Goal: Information Seeking & Learning: Learn about a topic

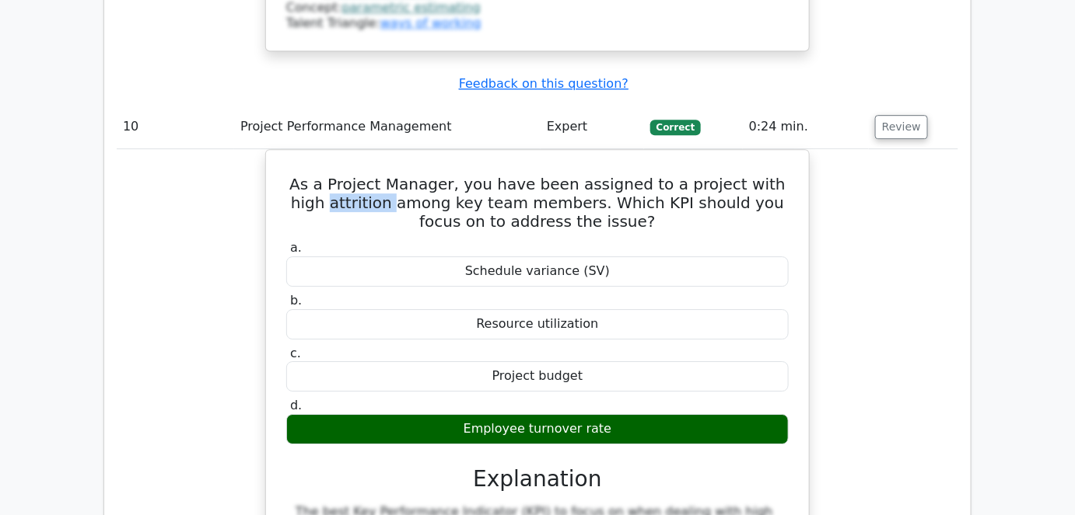
scroll to position [9981, 0]
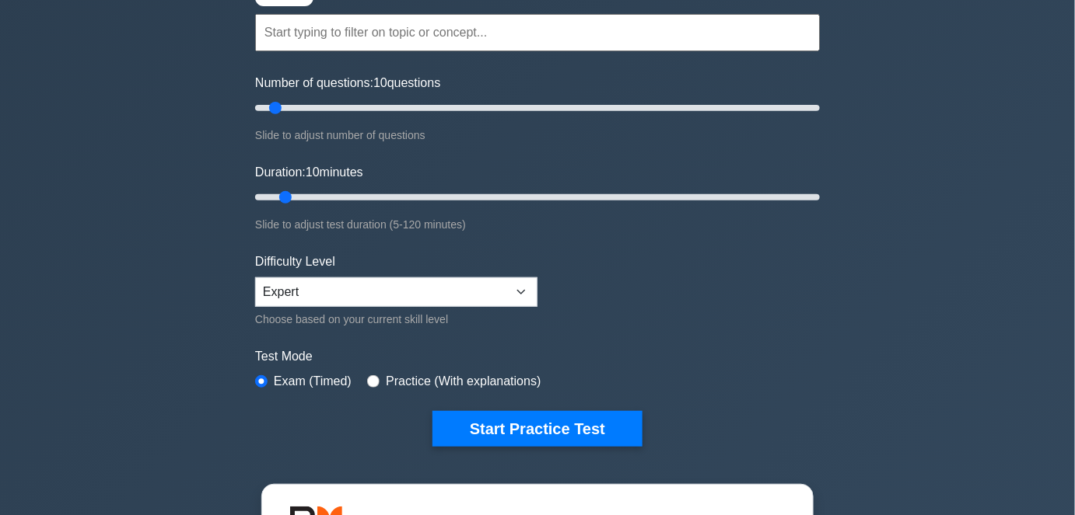
scroll to position [141, 0]
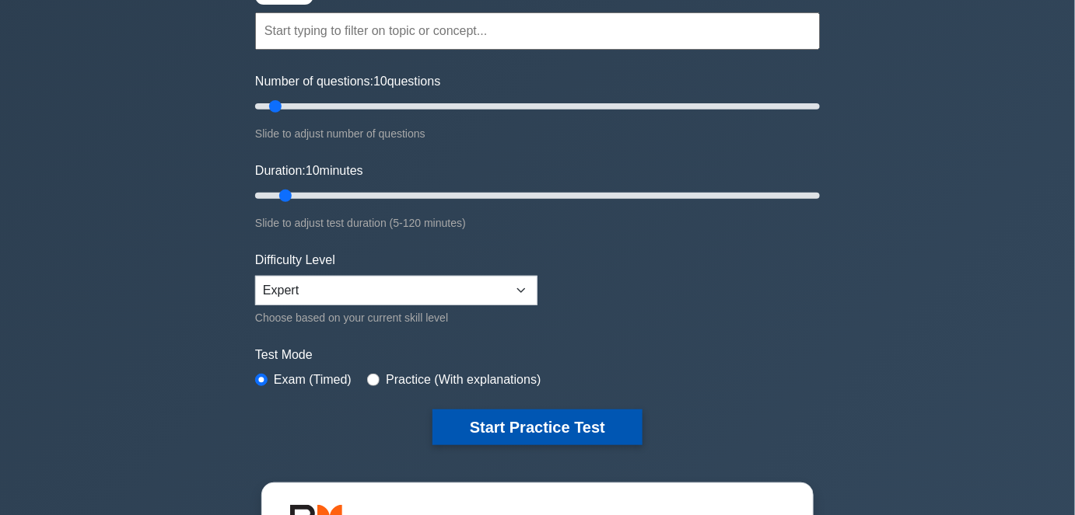
click at [496, 420] on button "Start Practice Test" at bounding box center [537, 428] width 210 height 36
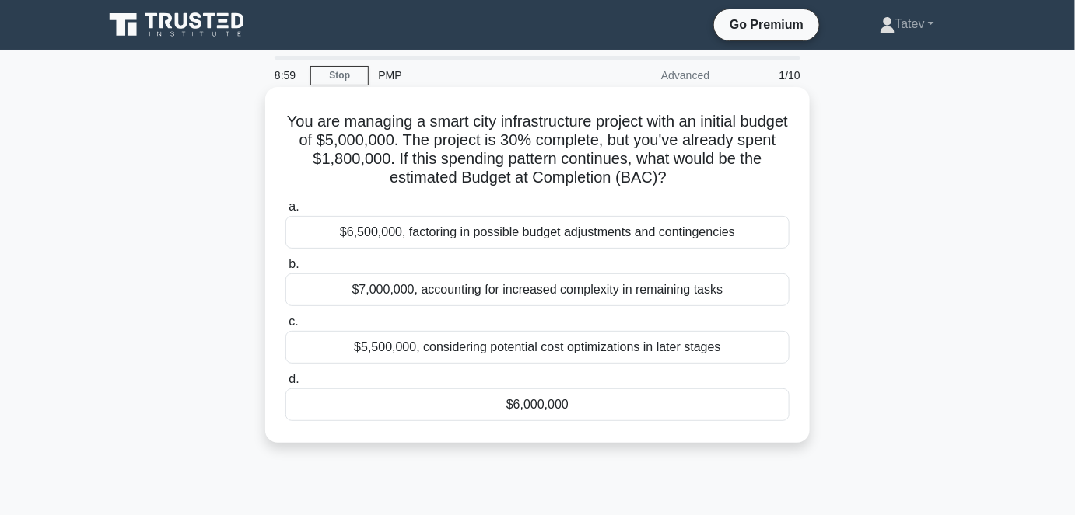
click at [533, 415] on div "$6,000,000" at bounding box center [537, 405] width 504 height 33
click at [285, 385] on input "d. $6,000,000" at bounding box center [285, 380] width 0 height 10
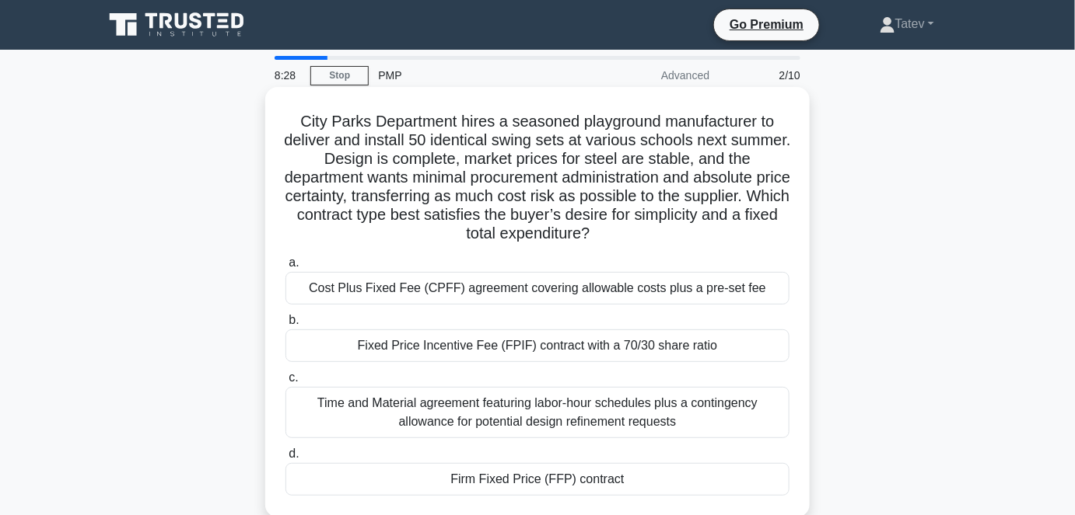
click at [499, 477] on div "Firm Fixed Price (FFP) contract" at bounding box center [537, 479] width 504 height 33
click at [285, 460] on input "d. Firm Fixed Price (FFP) contract" at bounding box center [285, 454] width 0 height 10
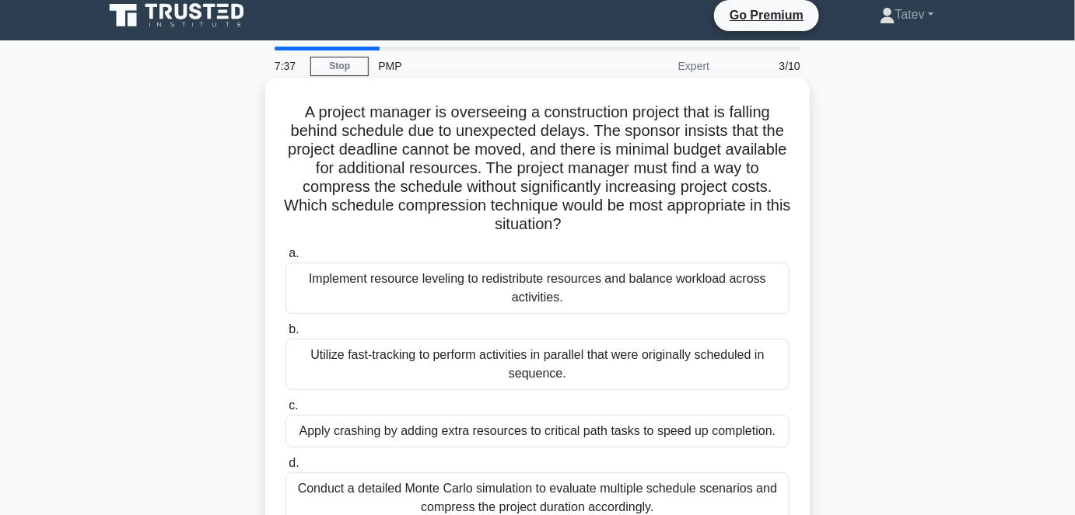
scroll to position [70, 0]
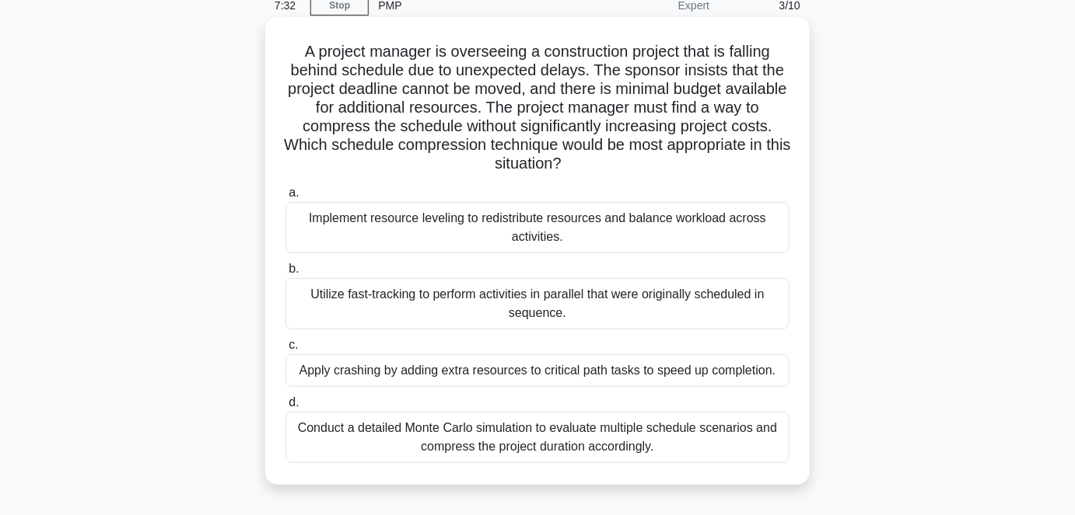
click at [517, 312] on div "Utilize fast-tracking to perform activities in parallel that were originally sc…" at bounding box center [537, 303] width 504 height 51
click at [285, 274] on input "b. Utilize fast-tracking to perform activities in parallel that were originally…" at bounding box center [285, 269] width 0 height 10
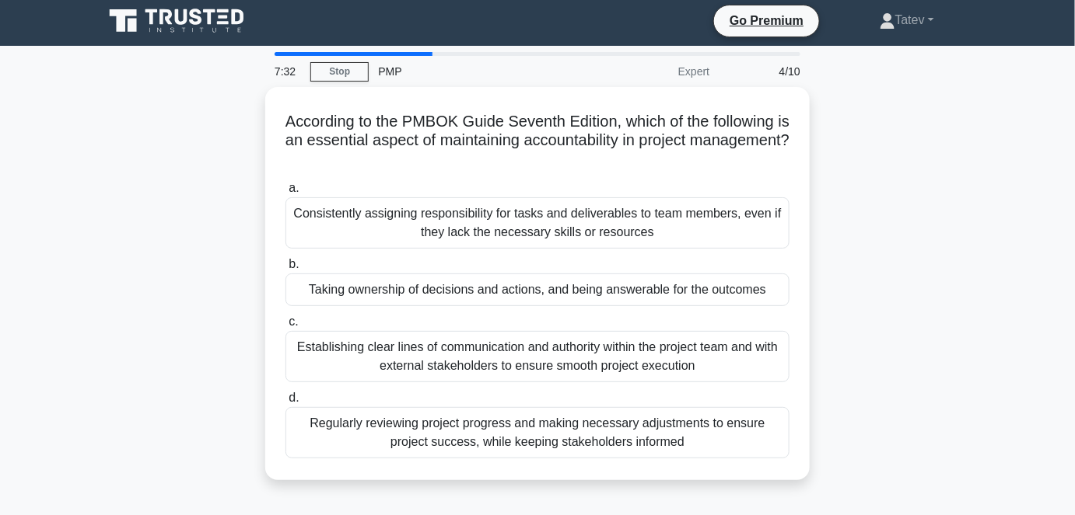
scroll to position [0, 0]
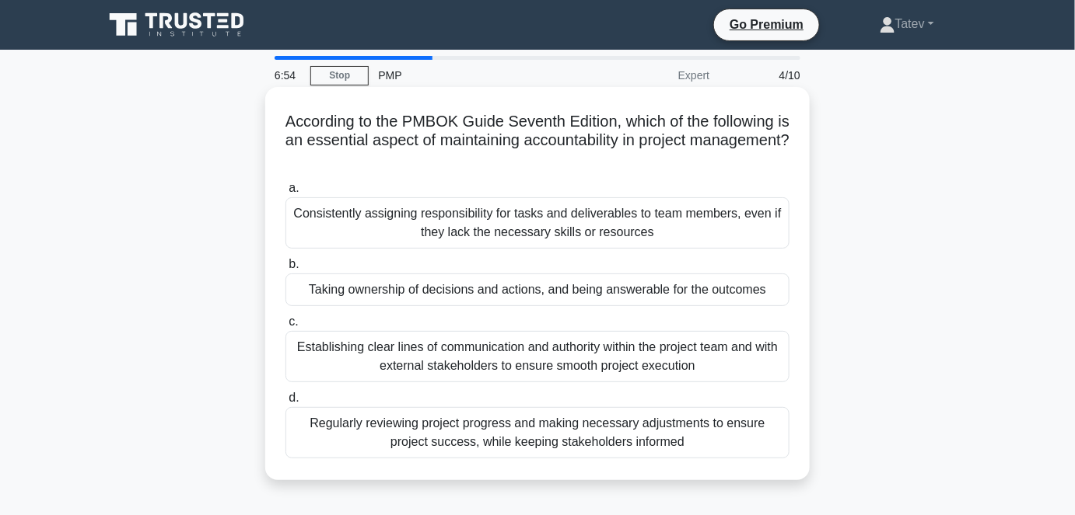
click at [535, 296] on div "Taking ownership of decisions and actions, and being answerable for the outcomes" at bounding box center [537, 290] width 504 height 33
click at [285, 270] on input "b. Taking ownership of decisions and actions, and being answerable for the outc…" at bounding box center [285, 265] width 0 height 10
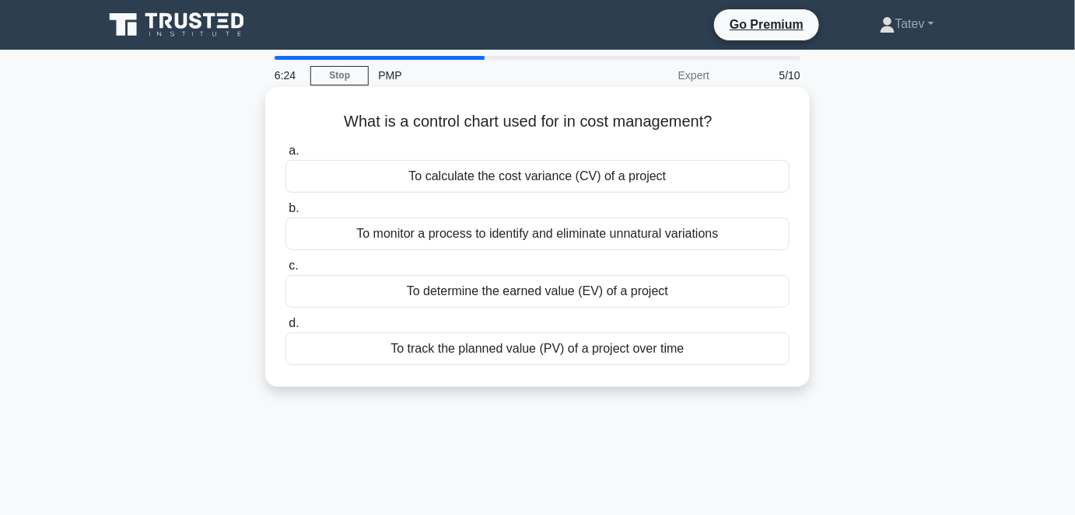
click at [512, 234] on div "To monitor a process to identify and eliminate unnatural variations" at bounding box center [537, 234] width 504 height 33
click at [285, 214] on input "b. To monitor a process to identify and eliminate unnatural variations" at bounding box center [285, 209] width 0 height 10
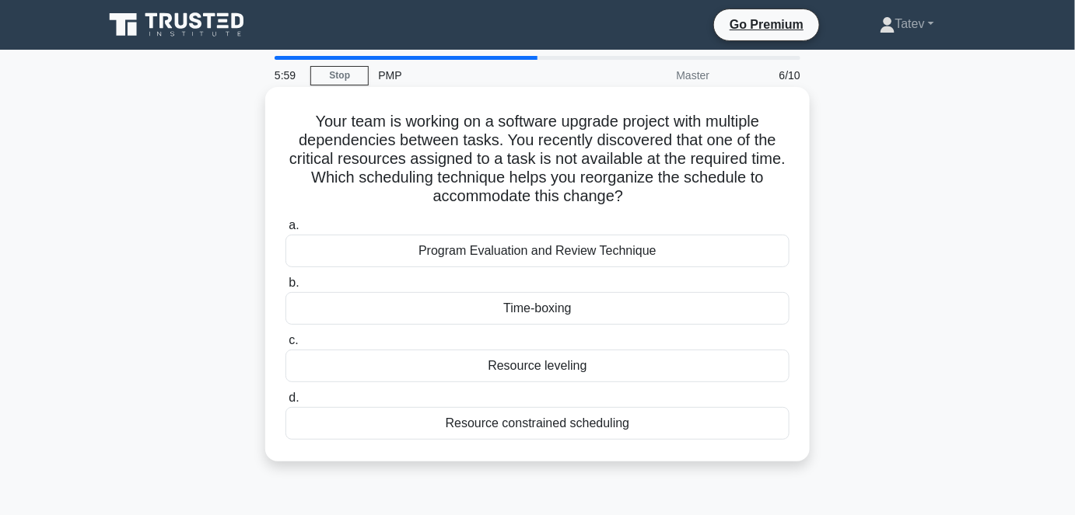
click at [588, 363] on div "Resource leveling" at bounding box center [537, 366] width 504 height 33
click at [285, 346] on input "c. Resource leveling" at bounding box center [285, 341] width 0 height 10
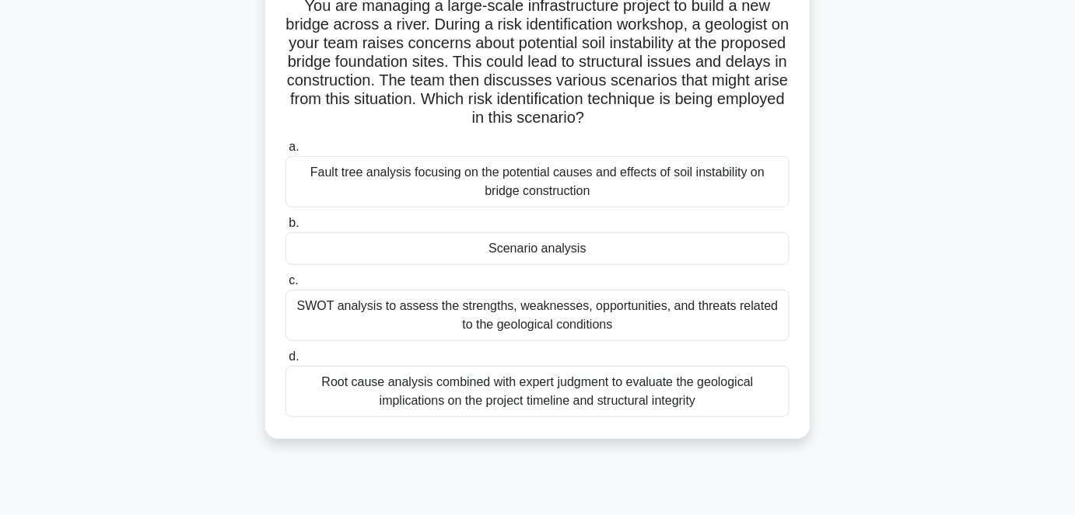
scroll to position [141, 0]
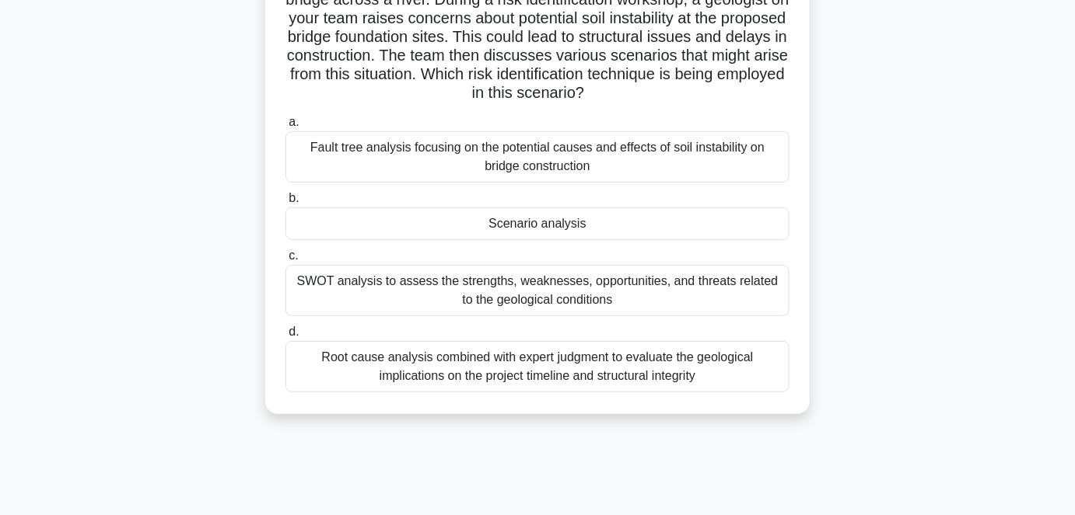
click at [585, 232] on div "Scenario analysis" at bounding box center [537, 224] width 504 height 33
click at [285, 204] on input "b. Scenario analysis" at bounding box center [285, 199] width 0 height 10
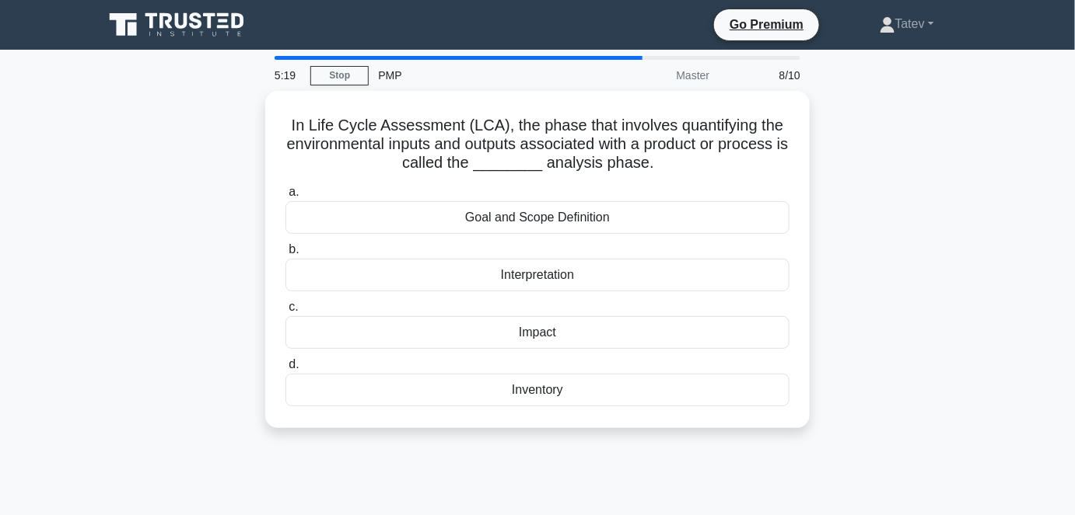
scroll to position [0, 0]
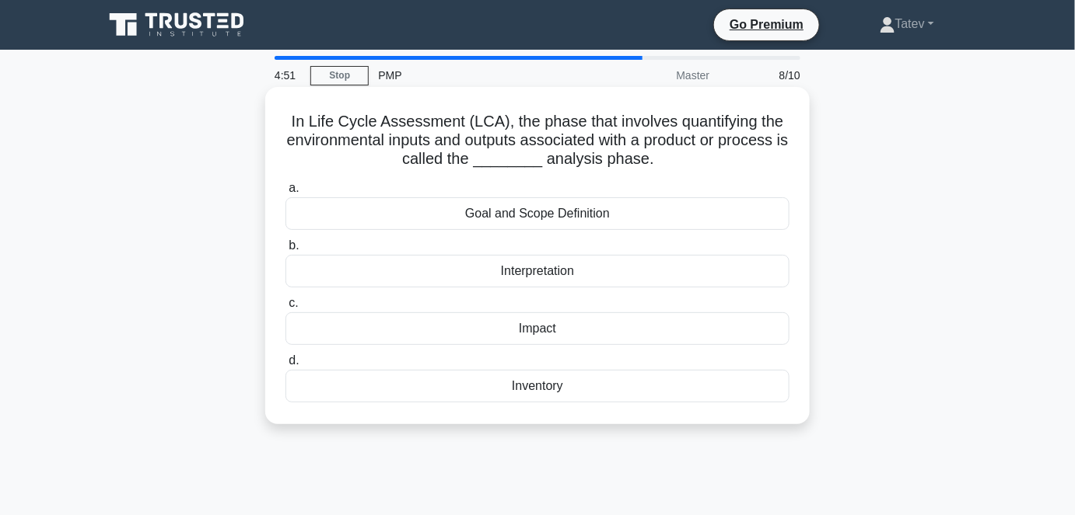
click at [561, 330] on div "Impact" at bounding box center [537, 329] width 504 height 33
click at [285, 309] on input "c. Impact" at bounding box center [285, 304] width 0 height 10
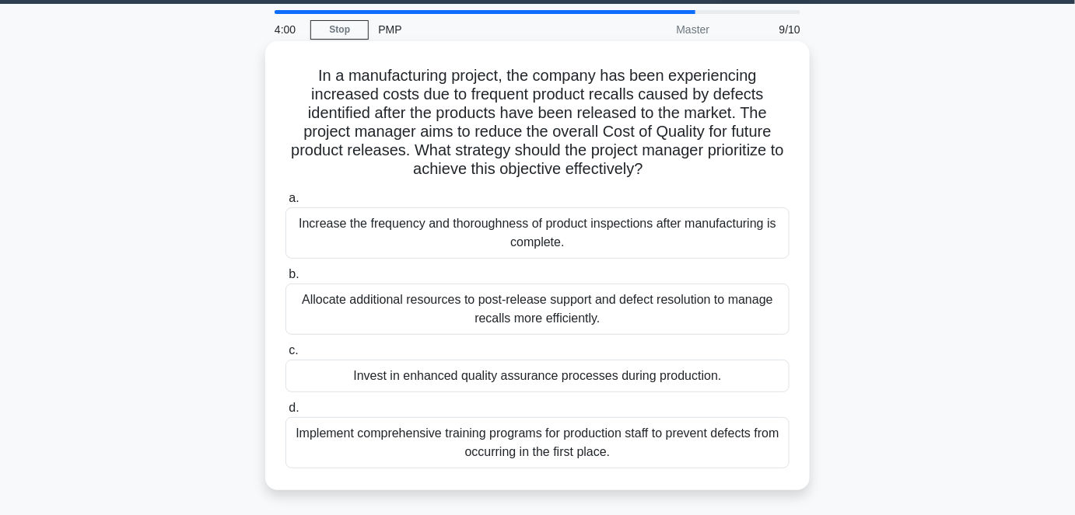
scroll to position [70, 0]
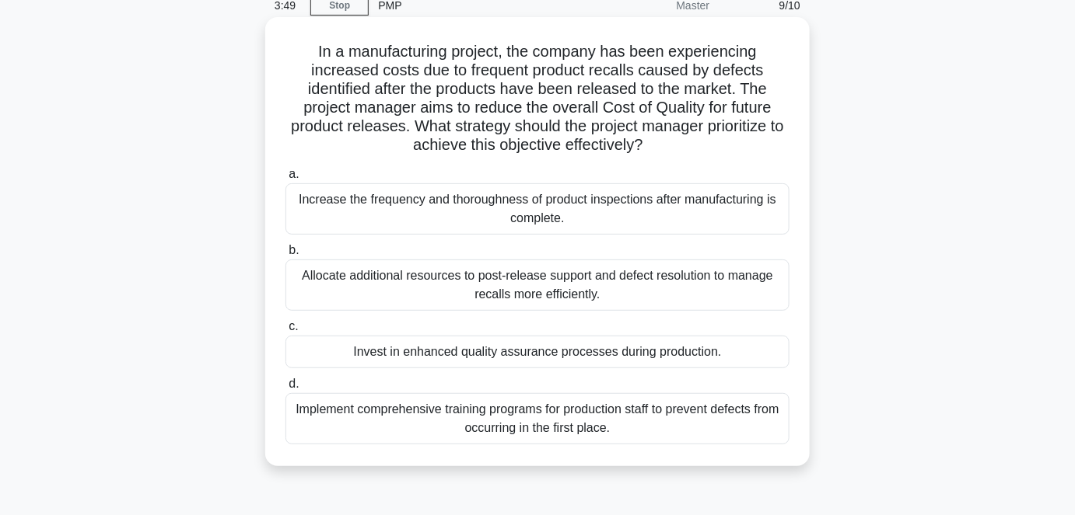
click at [559, 354] on div "Invest in enhanced quality assurance processes during production." at bounding box center [537, 352] width 504 height 33
click at [285, 332] on input "c. Invest in enhanced quality assurance processes during production." at bounding box center [285, 327] width 0 height 10
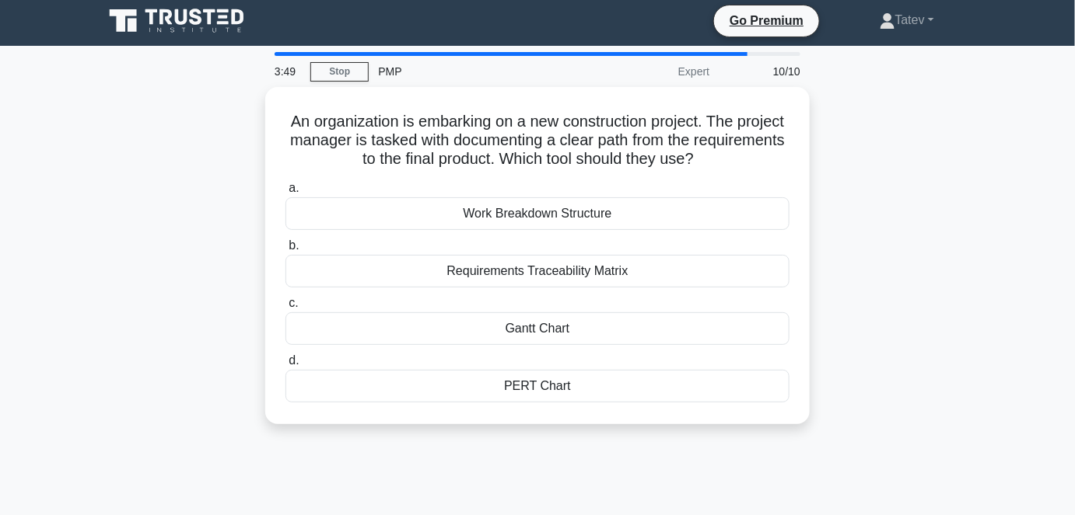
scroll to position [0, 0]
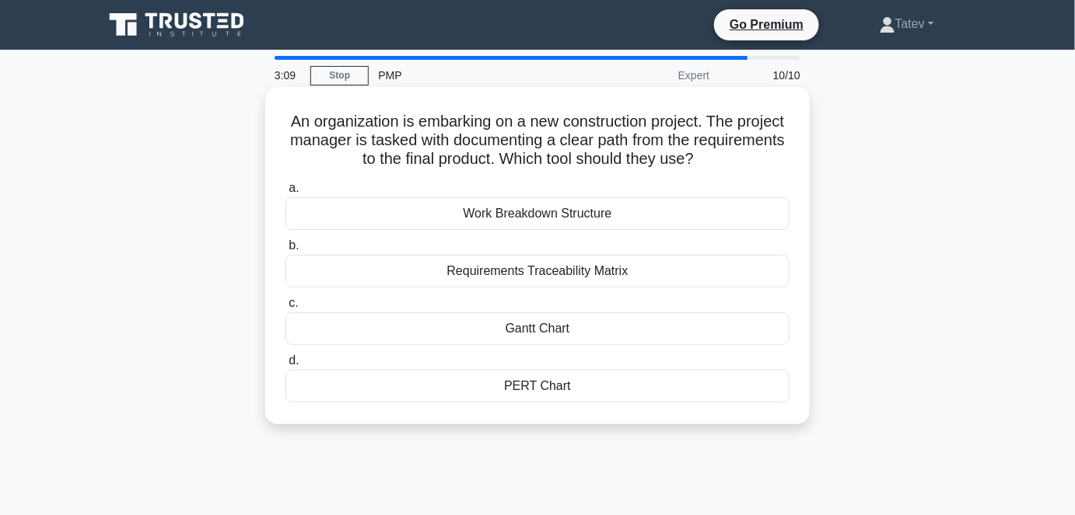
click at [566, 215] on div "Work Breakdown Structure" at bounding box center [537, 213] width 504 height 33
click at [285, 194] on input "a. Work Breakdown Structure" at bounding box center [285, 188] width 0 height 10
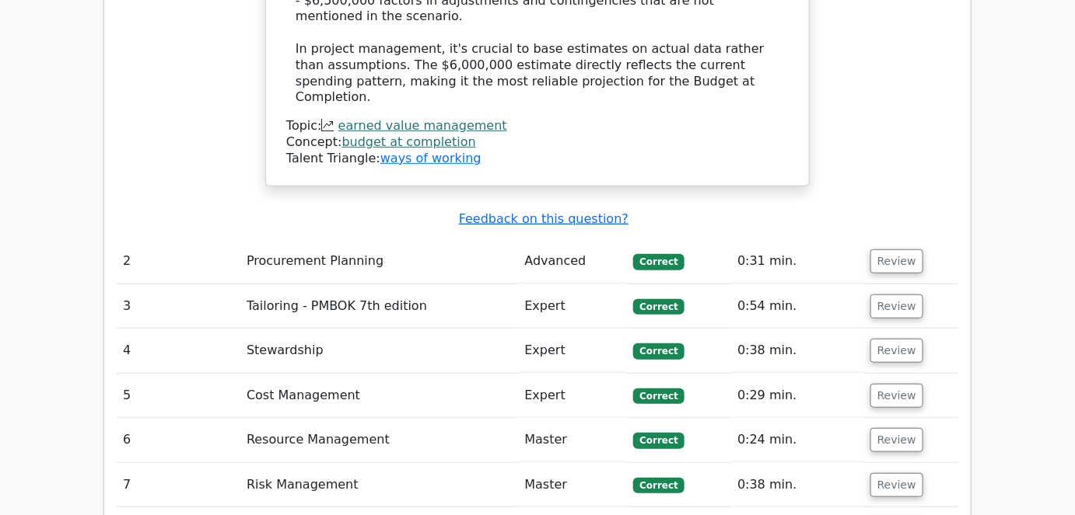
scroll to position [2191, 0]
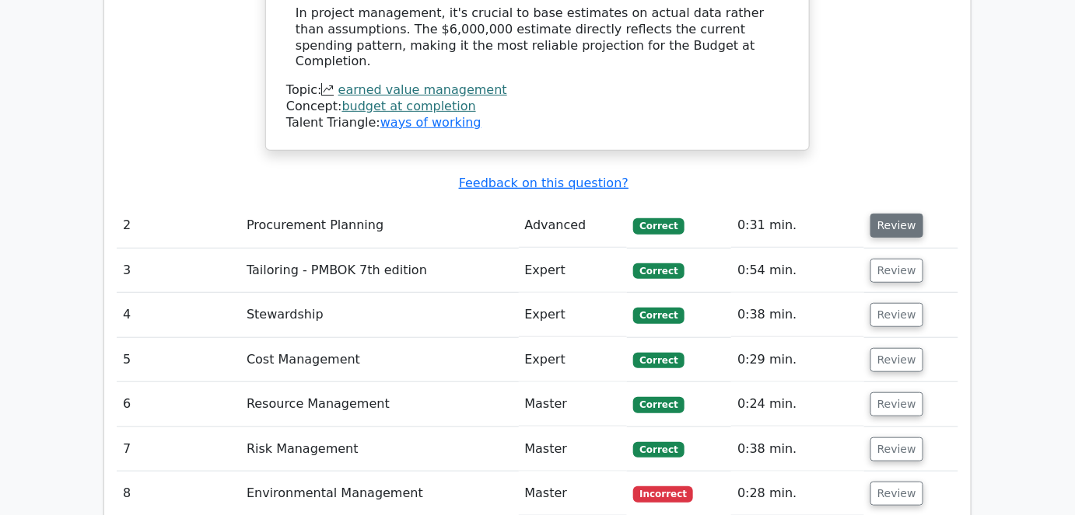
click at [891, 214] on button "Review" at bounding box center [896, 226] width 53 height 24
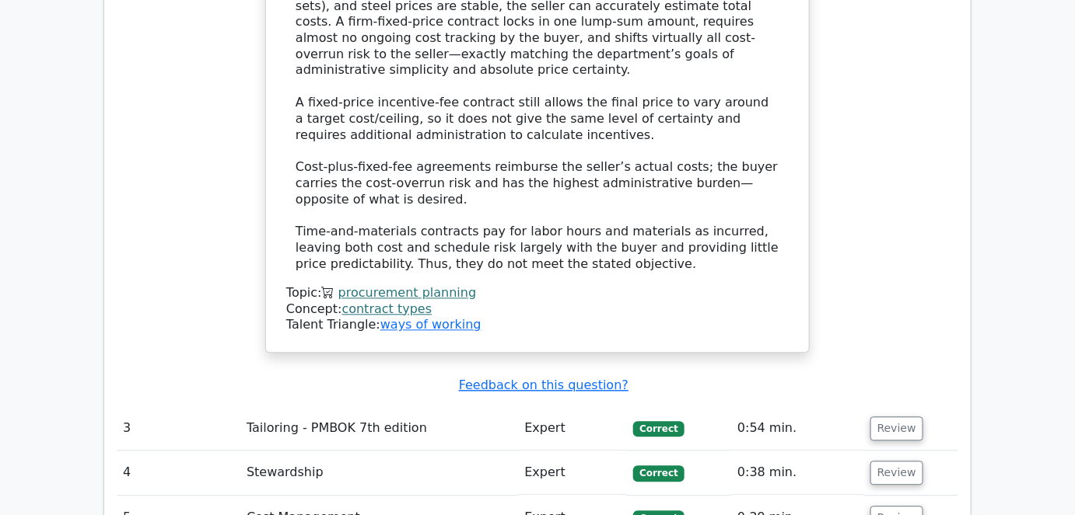
scroll to position [3039, 0]
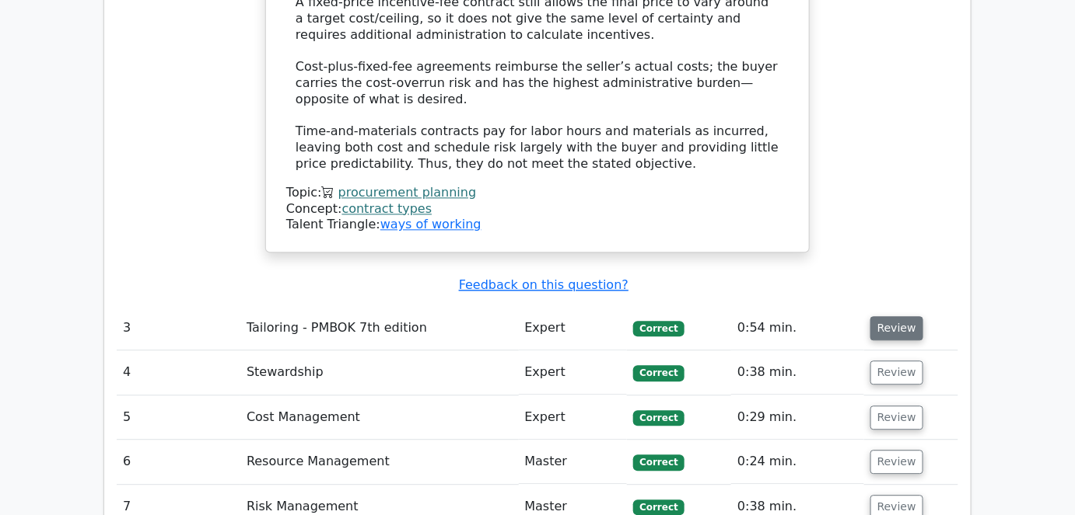
click at [891, 316] on button "Review" at bounding box center [896, 328] width 53 height 24
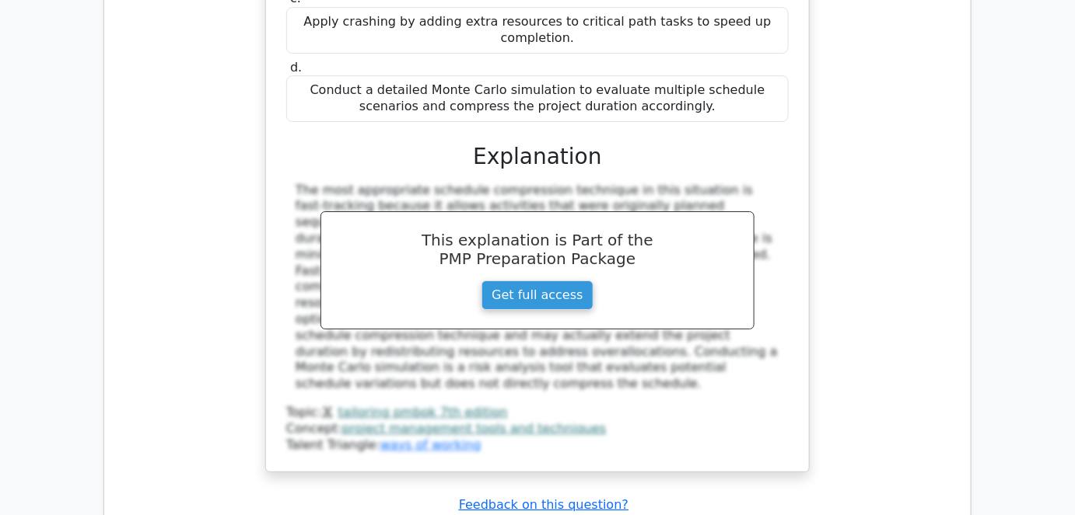
scroll to position [3746, 0]
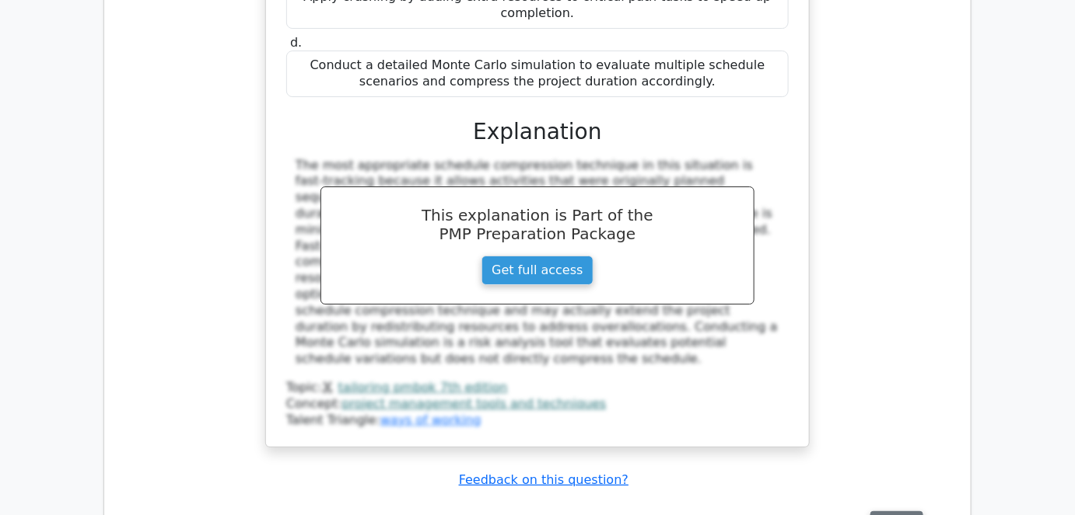
click at [889, 512] on button "Review" at bounding box center [896, 524] width 53 height 24
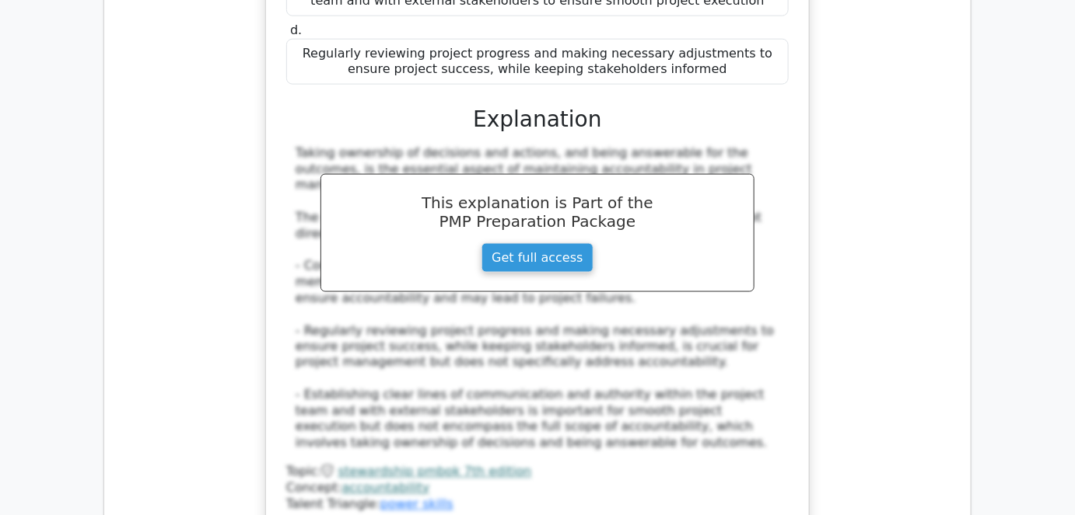
scroll to position [4665, 0]
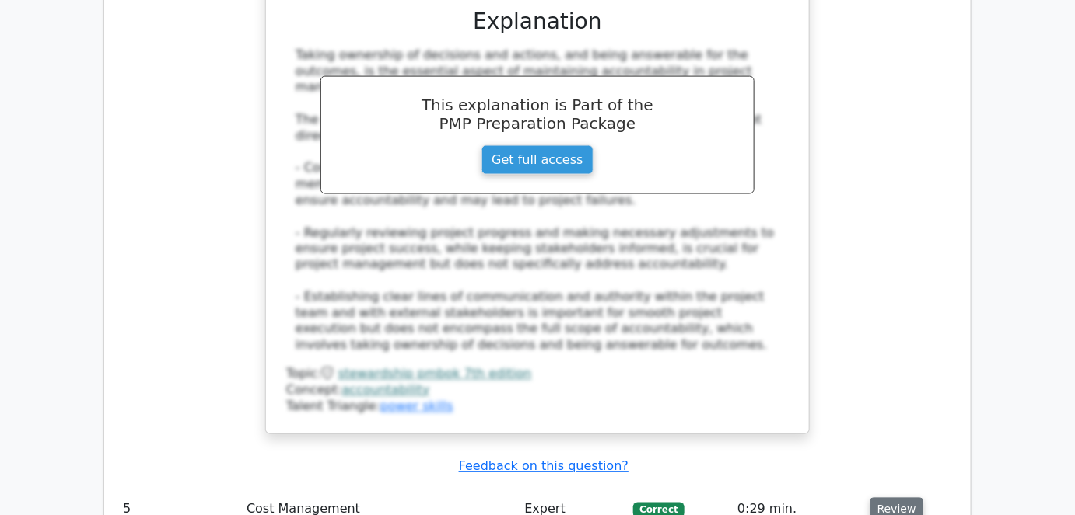
click at [895, 498] on button "Review" at bounding box center [896, 510] width 53 height 24
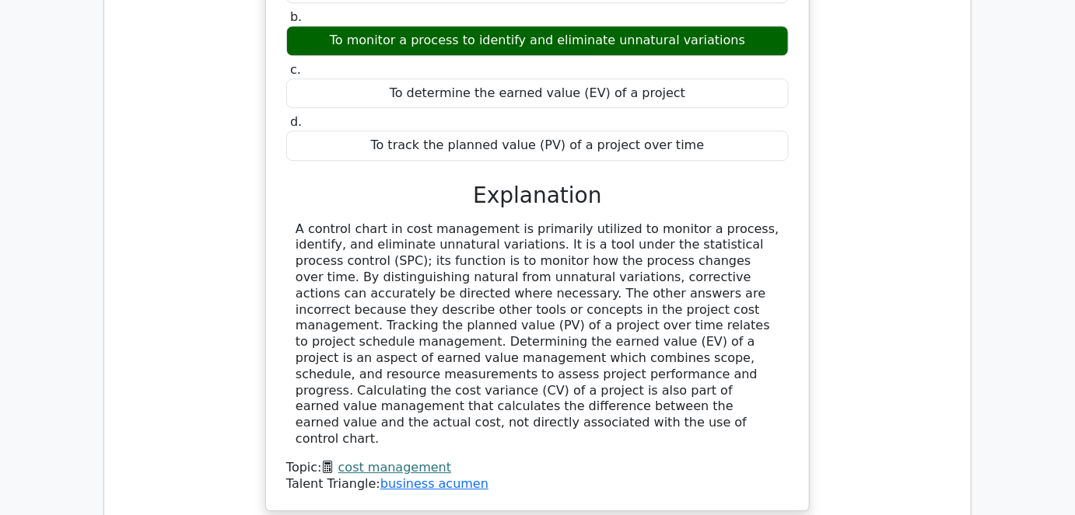
scroll to position [5301, 0]
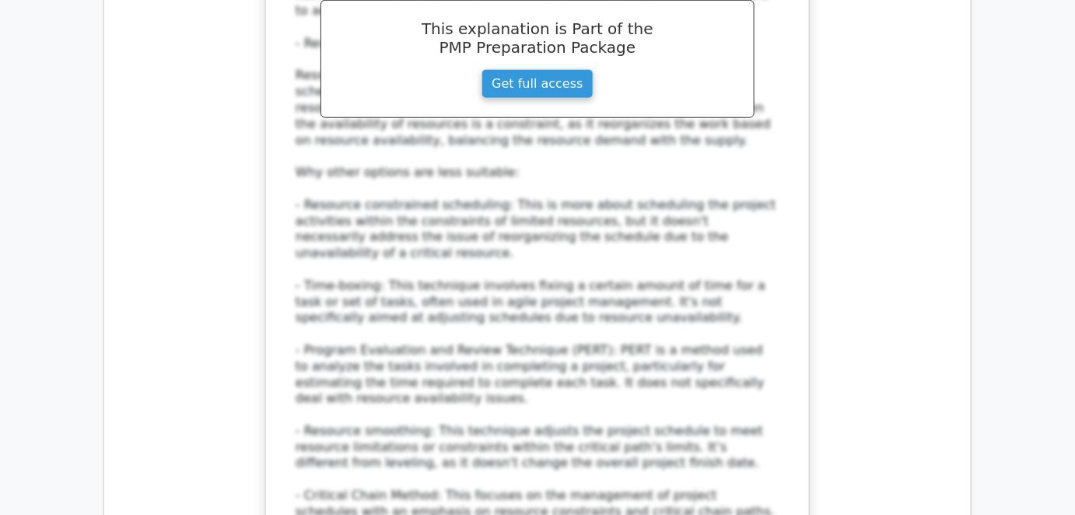
scroll to position [6432, 0]
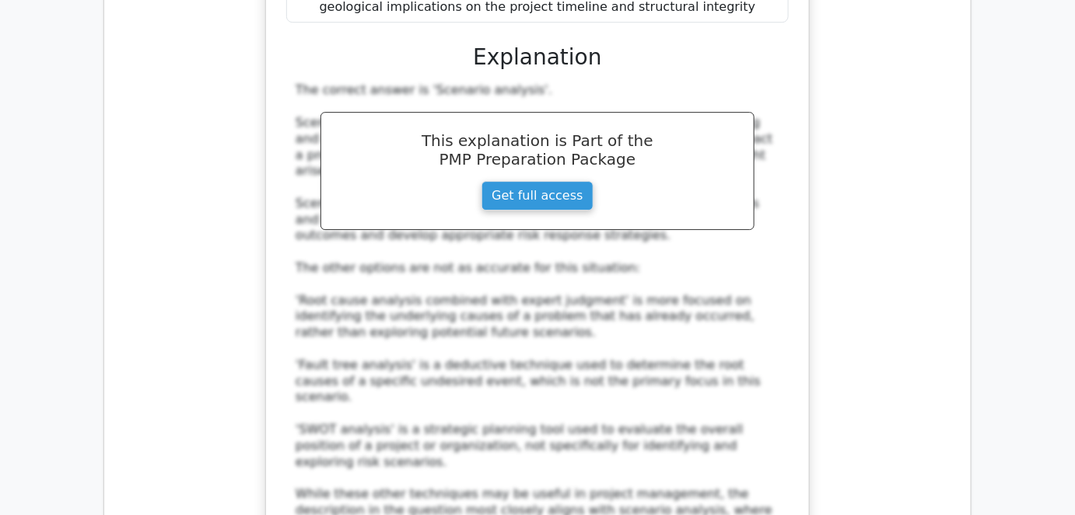
scroll to position [7492, 0]
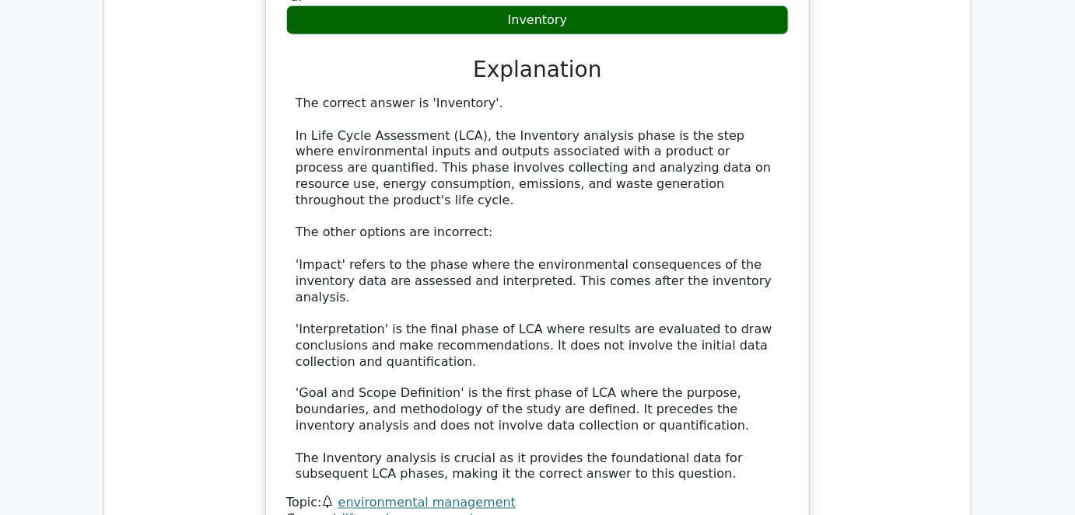
scroll to position [8482, 0]
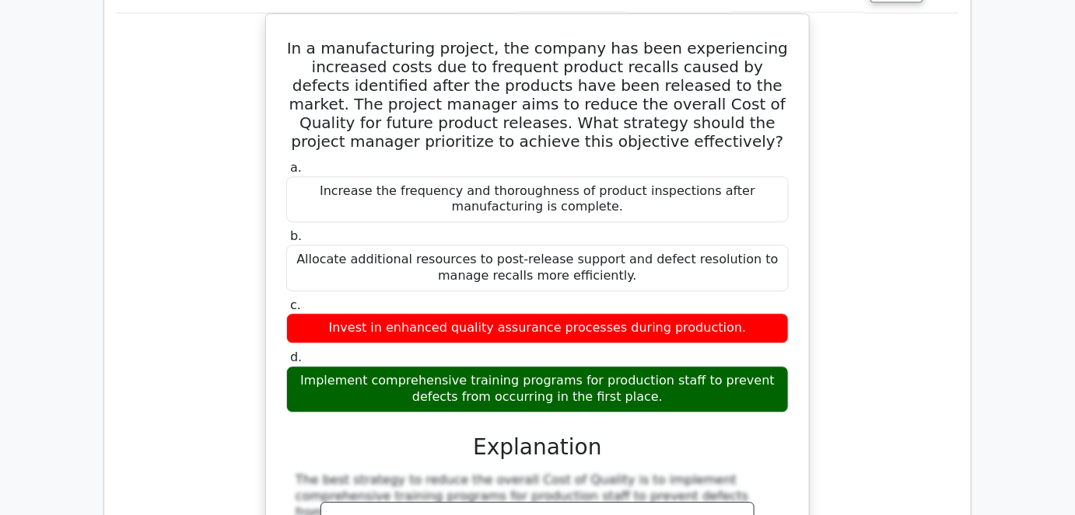
scroll to position [9259, 0]
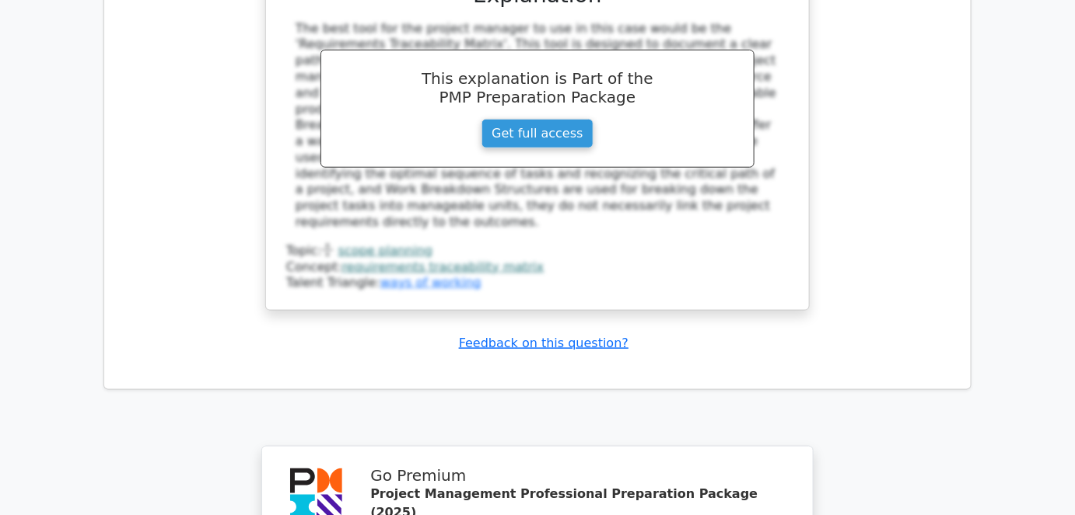
scroll to position [10377, 0]
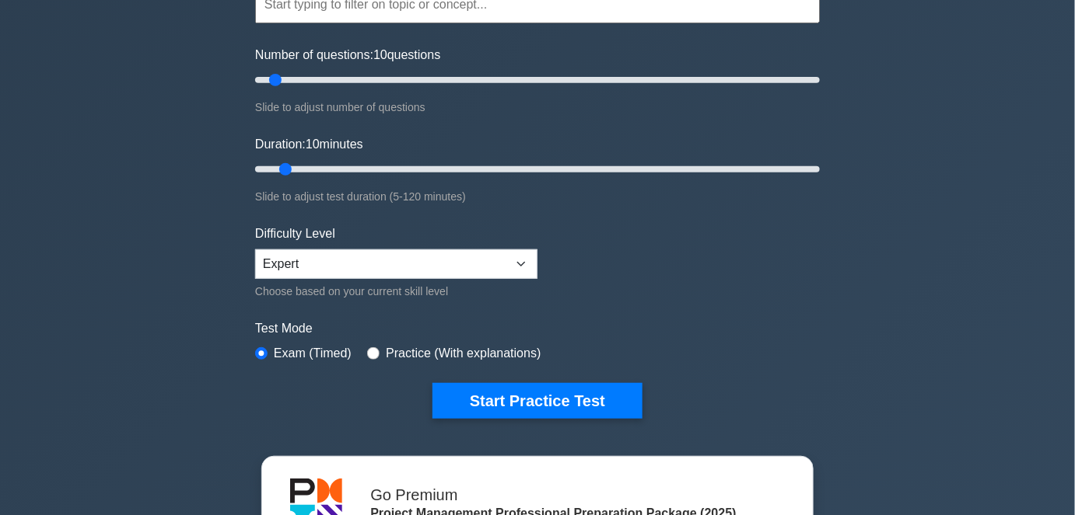
scroll to position [211, 0]
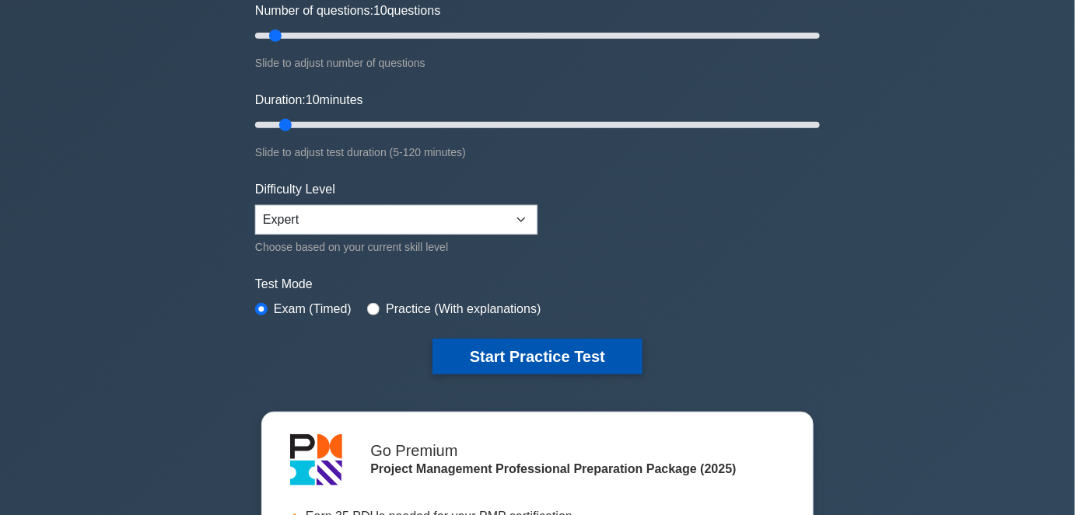
click at [460, 352] on button "Start Practice Test" at bounding box center [537, 357] width 210 height 36
